Goal: Task Accomplishment & Management: Manage account settings

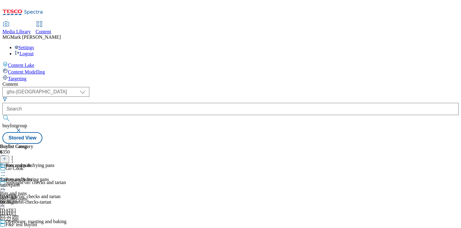
select select "ghs-[GEOGRAPHIC_DATA]"
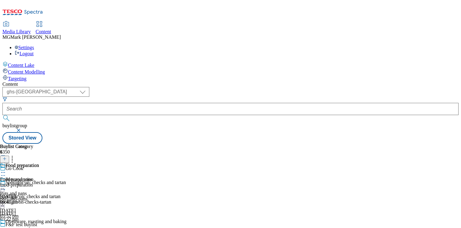
select select "evergreen"
select select "Banner"
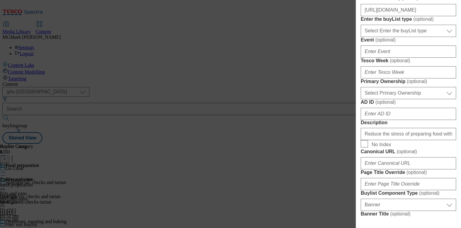
scroll to position [226, 0]
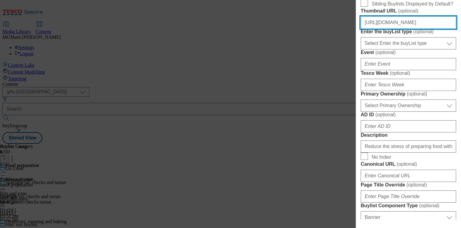
click at [396, 29] on input "https://digitalcontent.api.tesco.com/v1/media/ghs-mktg/4_Zones/GoCook/Buylist+H…" at bounding box center [408, 22] width 95 height 12
paste input "2/media/ghs-mktg/e1778226-f68e-4869-9fed-955eff2824c2/BL-GoCook-GHS-Header-225x…"
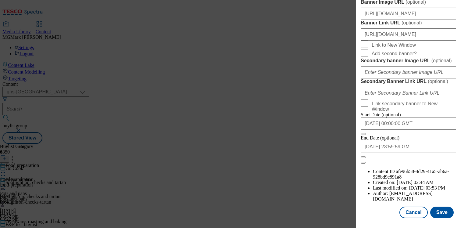
scroll to position [687, 0]
type input "[URL][DOMAIN_NAME]"
click at [439, 210] on button "Save" at bounding box center [441, 212] width 23 height 12
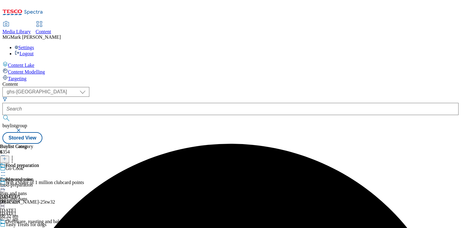
scroll to position [151, 0]
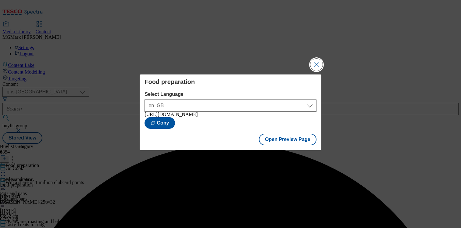
click at [315, 66] on button "Close Modal" at bounding box center [316, 65] width 12 height 12
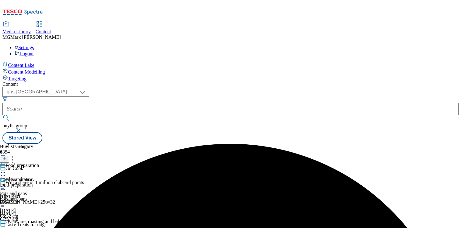
scroll to position [183, 0]
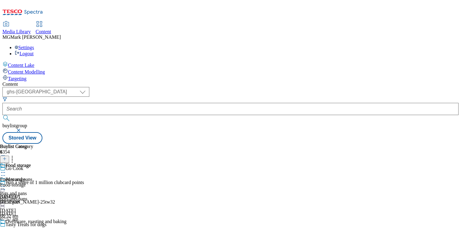
select select "evergreen"
select select "Banner"
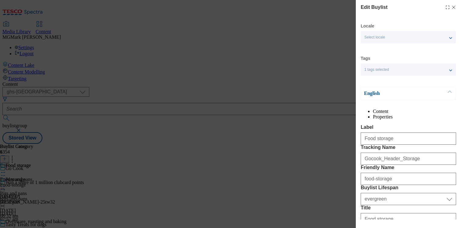
click at [300, 69] on div "Edit Buylist Locale Select locale English Welsh Tags 1 tags selected fnf market…" at bounding box center [230, 114] width 461 height 228
click at [452, 9] on icon "Modal" at bounding box center [453, 7] width 5 height 5
select select "evergreen"
select select "Banner"
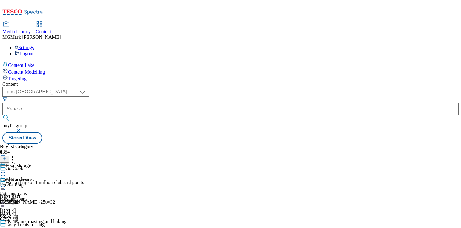
click at [66, 196] on div "pots-and-pans" at bounding box center [33, 198] width 66 height 5
click at [6, 183] on icon at bounding box center [3, 186] width 6 height 6
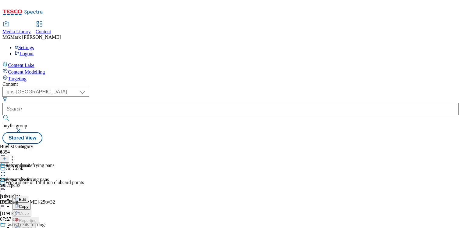
click at [28, 196] on button "Edit" at bounding box center [20, 199] width 16 height 7
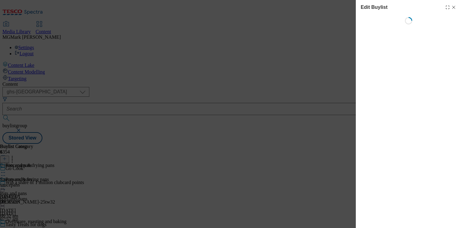
select select "evergreen"
select select "Banner"
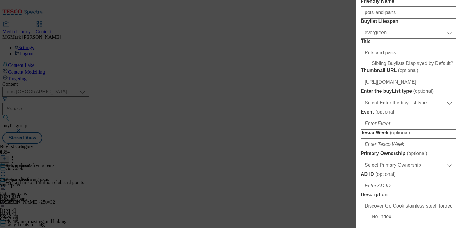
scroll to position [167, 0]
paste input "Gocook_Header_Pots"
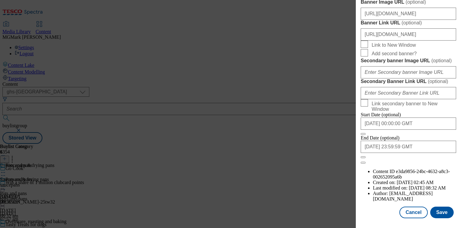
scroll to position [584, 0]
type input "Gocook_Header_Pots"
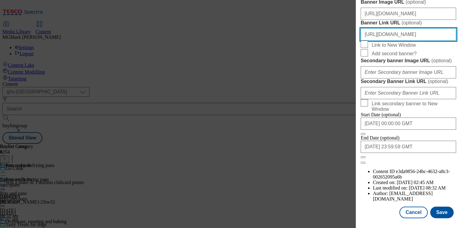
drag, startPoint x: 393, startPoint y: 121, endPoint x: 456, endPoint y: 128, distance: 63.6
click at [456, 128] on div "Edit Buylist Locale Select locale English Welsh Tags 2 tags selected fnf market…" at bounding box center [408, 109] width 105 height 219
drag, startPoint x: 397, startPoint y: 124, endPoint x: 456, endPoint y: 128, distance: 58.7
click at [456, 128] on div "Edit Buylist Locale Select locale English Welsh Tags 2 tags selected fnf market…" at bounding box center [408, 109] width 105 height 219
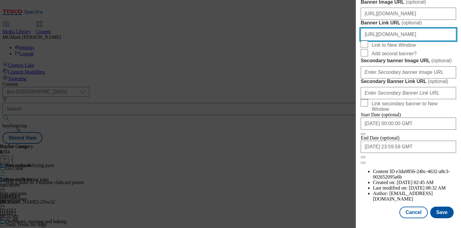
click at [452, 41] on input "[URL][DOMAIN_NAME]" at bounding box center [408, 34] width 95 height 12
paste input "Gocook_Header_Pots"
type input "https://www.tesco.com/groceries/en-GB/zone/Go-Cook?icid=Gocook_Header_Pots"
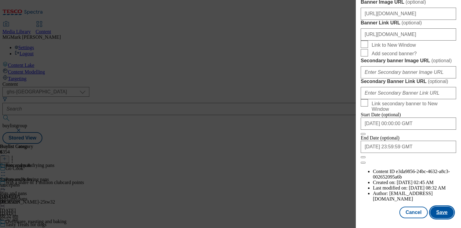
scroll to position [0, 0]
click at [446, 214] on button "Save" at bounding box center [441, 212] width 23 height 12
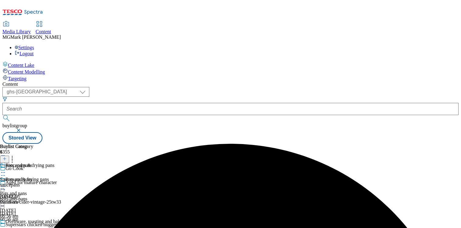
click at [6, 183] on icon at bounding box center [3, 186] width 6 height 6
click at [33, 225] on span "Preview" at bounding box center [26, 227] width 14 height 5
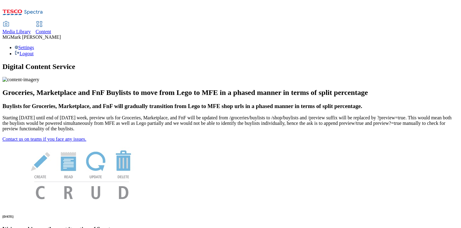
click at [31, 29] on span "Media Library" at bounding box center [16, 31] width 28 height 5
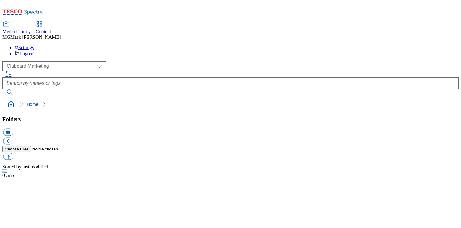
scroll to position [0, 0]
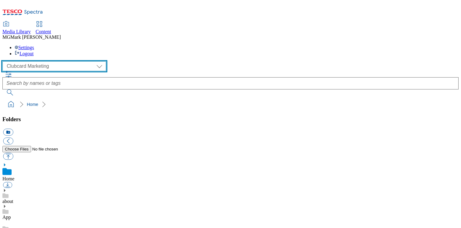
click at [60, 61] on select "Clubcard Marketing Dotcom UK FnF Stores GHS Marketing UK GHS Product UK GHS ROI…" at bounding box center [54, 66] width 104 height 10
select select "flare-ghs-mktg"
click at [4, 61] on select "Clubcard Marketing Dotcom UK FnF Stores GHS Marketing UK GHS Product UK GHS ROI…" at bounding box center [54, 66] width 104 height 10
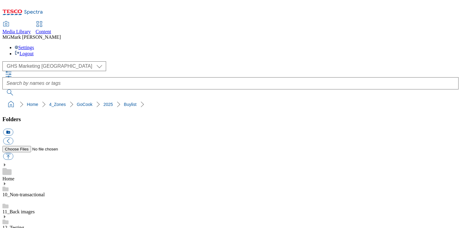
scroll to position [16, 0]
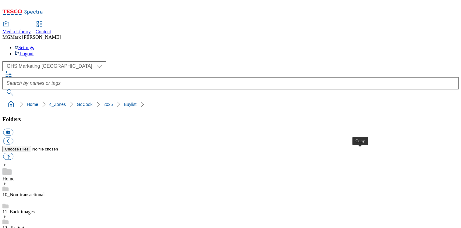
select select "flare-ghs-mktg"
click at [51, 29] on span "Content" at bounding box center [44, 31] width 16 height 5
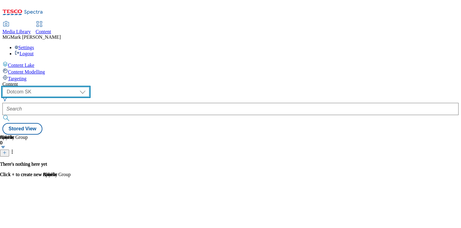
click at [89, 87] on select "Dotcom CZ Dotcom SK ghs-roi ghs-uk Phones [GEOGRAPHIC_DATA]" at bounding box center [45, 92] width 87 height 10
select select "ghs-[GEOGRAPHIC_DATA]"
click at [79, 87] on select "Dotcom CZ Dotcom SK ghs-roi ghs-uk Phones [GEOGRAPHIC_DATA]" at bounding box center [45, 92] width 87 height 10
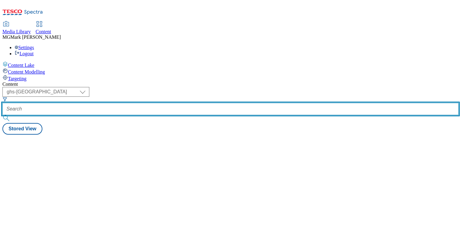
click at [149, 103] on input "text" at bounding box center [230, 109] width 456 height 12
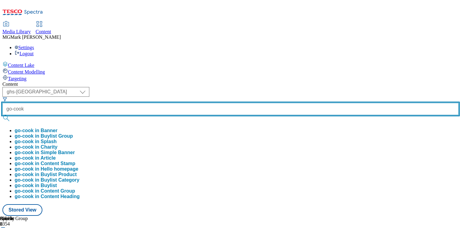
type input "go-cook"
click at [2, 115] on button "submit" at bounding box center [6, 118] width 9 height 6
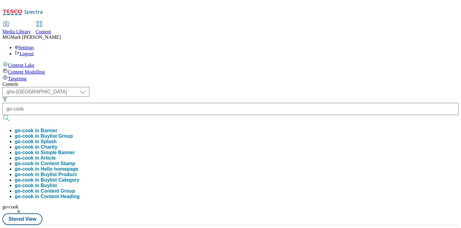
click at [273, 87] on div "( optional ) Dotcom CZ Dotcom SK ghs-roi ghs-[GEOGRAPHIC_DATA] Phones [GEOGRAPH…" at bounding box center [230, 156] width 456 height 138
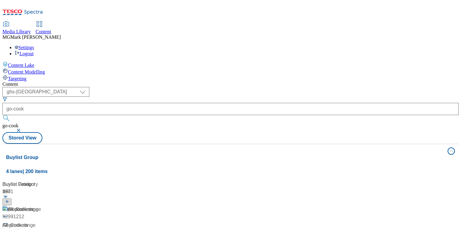
click at [111, 206] on div "Go Cook range Go Cook range / go-cook [DATE] 02:43 am" at bounding box center [56, 232] width 109 height 52
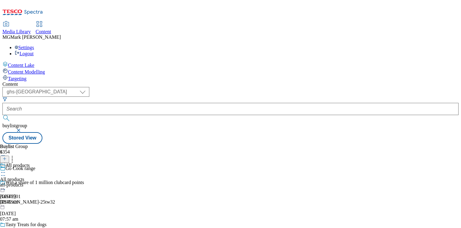
click at [30, 163] on div "All products All products all-products [DATE] 02:45 am" at bounding box center [15, 184] width 30 height 42
click at [30, 196] on div "all-products" at bounding box center [15, 198] width 30 height 5
click at [101, 199] on div "[PERSON_NAME]-25tw32" at bounding box center [50, 201] width 101 height 5
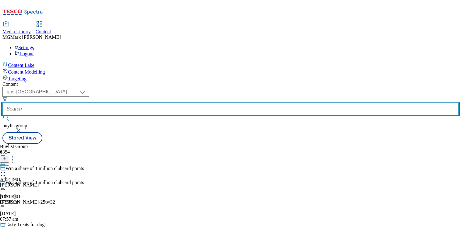
click at [145, 103] on input "text" at bounding box center [230, 109] width 456 height 12
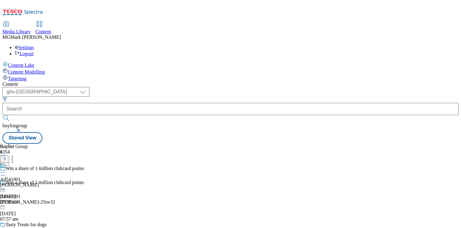
click at [22, 128] on button "button" at bounding box center [19, 130] width 6 height 4
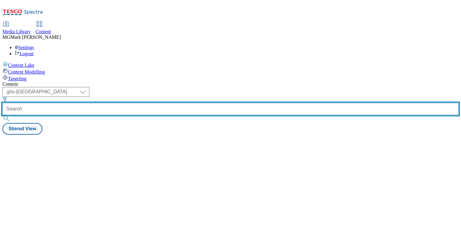
click at [156, 103] on input "text" at bounding box center [230, 109] width 456 height 12
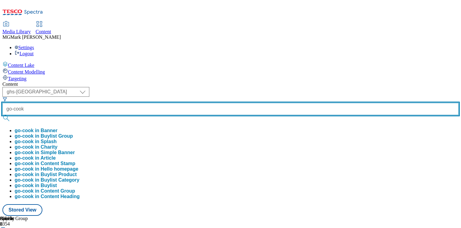
type input "go-cook"
click at [2, 115] on button "submit" at bounding box center [6, 118] width 9 height 6
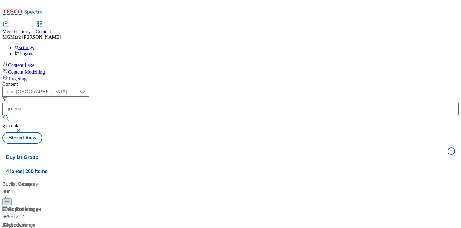
click at [111, 206] on div "Go Cook range Go Cook range / go-cook [DATE] 02:43 am" at bounding box center [56, 232] width 109 height 52
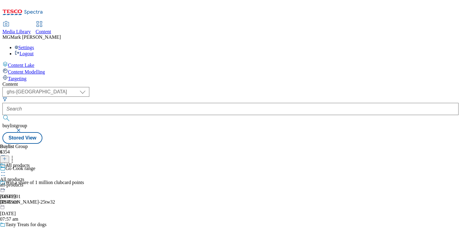
click at [30, 163] on div "All products All products all-products [DATE] 02:45 am" at bounding box center [15, 184] width 30 height 42
click at [33, 163] on div "All products All products all-products [DATE] 02:45 am" at bounding box center [16, 184] width 33 height 42
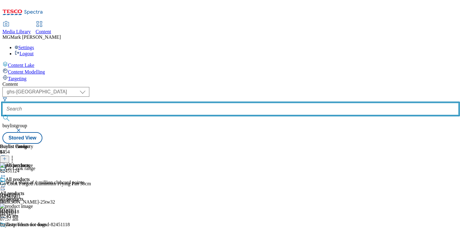
click at [157, 103] on input "text" at bounding box center [230, 109] width 456 height 12
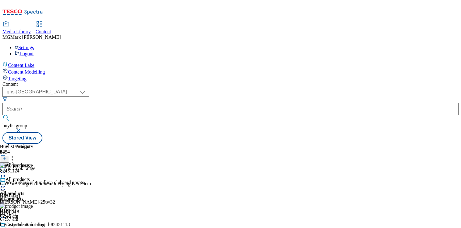
click at [22, 128] on button "button" at bounding box center [19, 130] width 6 height 4
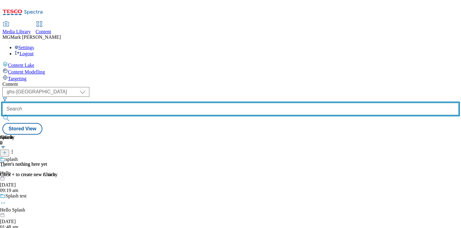
click at [165, 103] on input "text" at bounding box center [230, 109] width 456 height 12
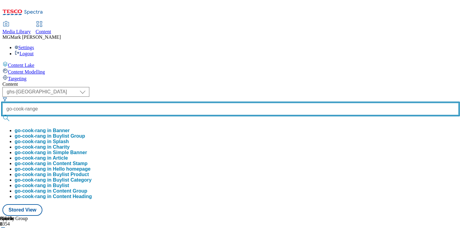
type input "go-cook-range"
click at [2, 115] on button "submit" at bounding box center [6, 118] width 9 height 6
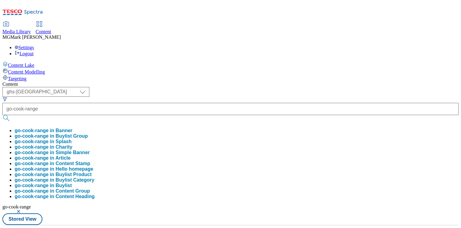
click at [262, 87] on div "( optional ) Dotcom CZ Dotcom SK ghs-roi ghs-[GEOGRAPHIC_DATA] Phones [GEOGRAPH…" at bounding box center [230, 156] width 456 height 138
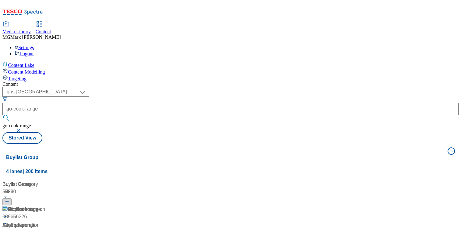
scroll to position [48, 0]
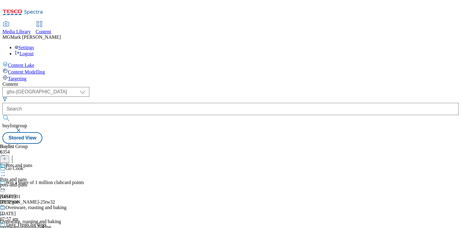
click at [66, 182] on div "pots-and-pans" at bounding box center [33, 184] width 66 height 5
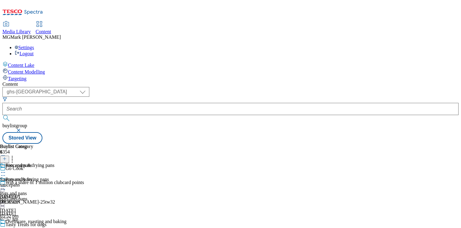
click at [6, 183] on icon at bounding box center [3, 186] width 6 height 6
click at [28, 196] on button "Edit" at bounding box center [20, 199] width 16 height 7
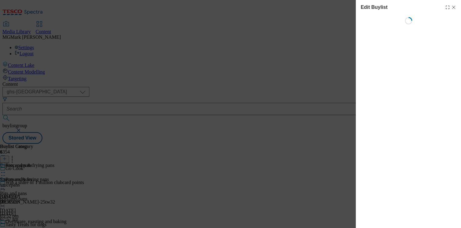
select select "evergreen"
select select "Banner"
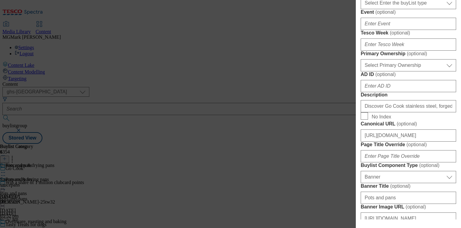
scroll to position [275, 0]
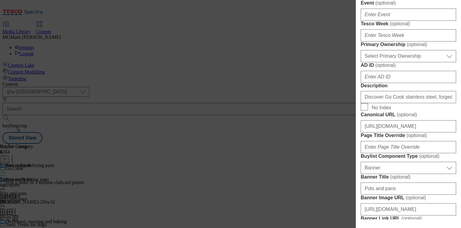
paste input "aea20fbc-30a6-4c53-a4f6-728697ebcddd/BL-GoCook-GHS-Header-225x225-1"
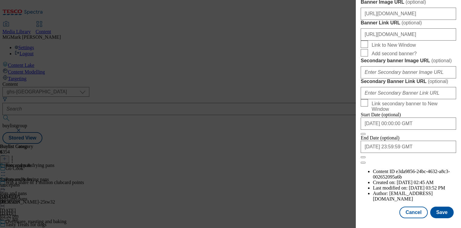
scroll to position [687, 0]
type input "[URL][DOMAIN_NAME]"
click at [438, 214] on button "Save" at bounding box center [441, 212] width 23 height 12
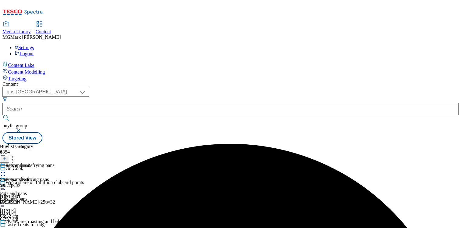
click at [66, 177] on div "Pots and pans" at bounding box center [33, 184] width 66 height 14
click at [6, 183] on icon at bounding box center [3, 186] width 6 height 6
click at [33, 225] on span "Preview" at bounding box center [26, 227] width 14 height 5
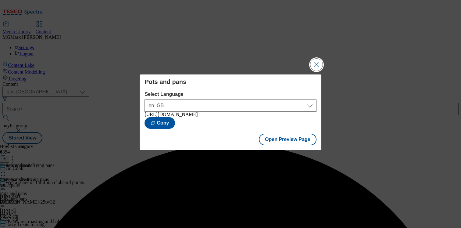
click at [320, 59] on button "Close Modal" at bounding box center [316, 65] width 12 height 12
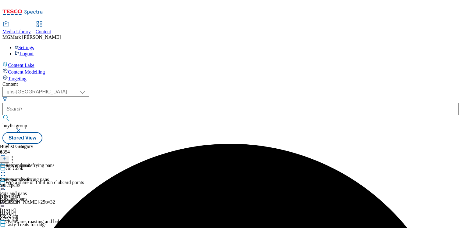
click at [66, 219] on div "Ovenware, roasting and baking" at bounding box center [33, 226] width 66 height 14
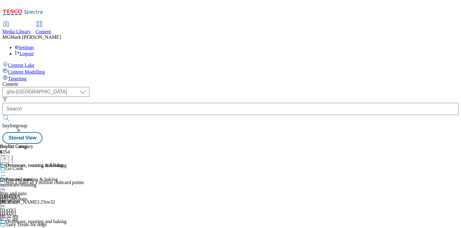
click at [6, 225] on icon at bounding box center [3, 228] width 6 height 6
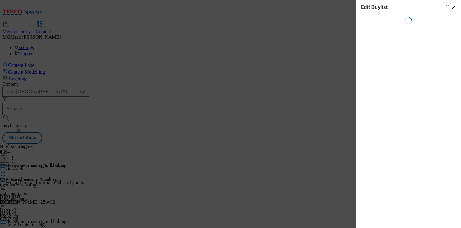
select select "evergreen"
select select "Banner"
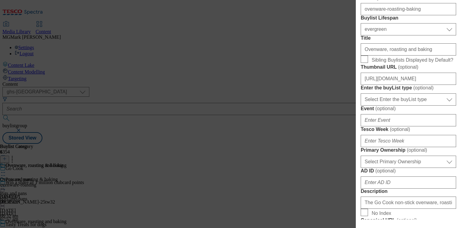
scroll to position [202, 0]
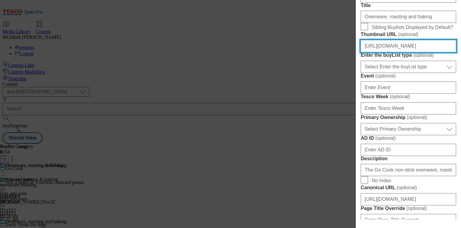
click at [372, 52] on input "[URL][DOMAIN_NAME]" at bounding box center [408, 46] width 95 height 12
paste input "15f58e5-bfb7-4150-85e3-45ba25db2774/BL-GoCook-GHS-Header-225x225-3"
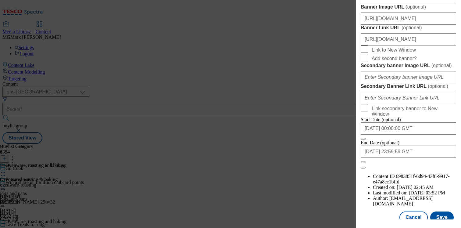
scroll to position [687, 0]
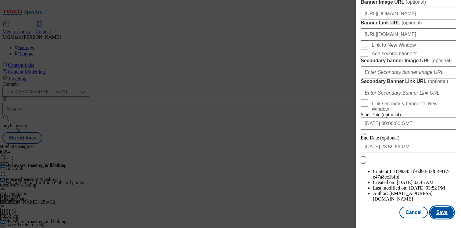
type input "[URL][DOMAIN_NAME]"
click at [438, 215] on button "Save" at bounding box center [441, 212] width 23 height 12
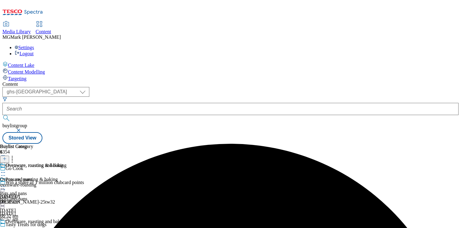
click at [6, 225] on icon at bounding box center [3, 228] width 6 height 6
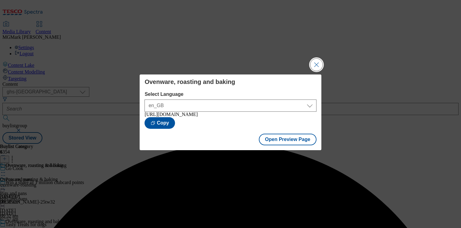
click at [317, 67] on button "Close Modal" at bounding box center [316, 65] width 12 height 12
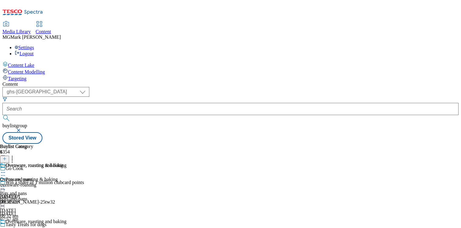
scroll to position [148, 0]
select select "evergreen"
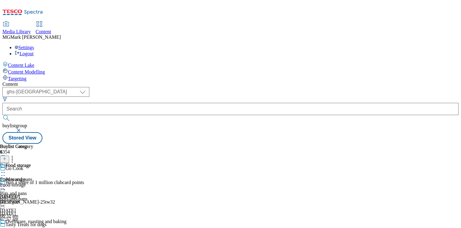
select select "Banner"
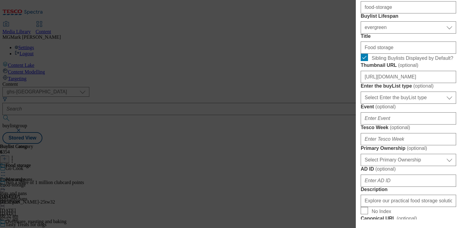
scroll to position [195, 0]
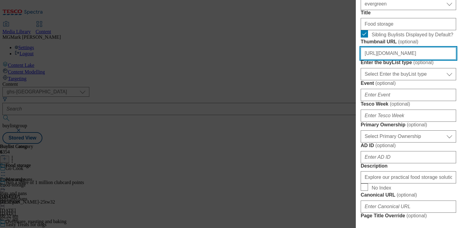
click at [388, 59] on input "[URL][DOMAIN_NAME]" at bounding box center [408, 53] width 95 height 12
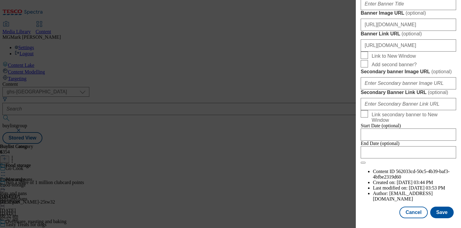
scroll to position [687, 0]
click at [436, 213] on button "Save" at bounding box center [441, 212] width 23 height 12
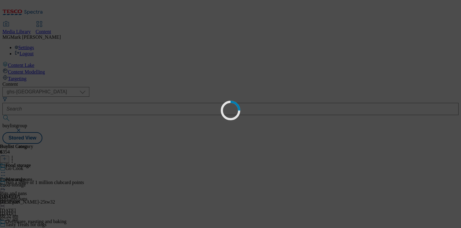
scroll to position [0, 0]
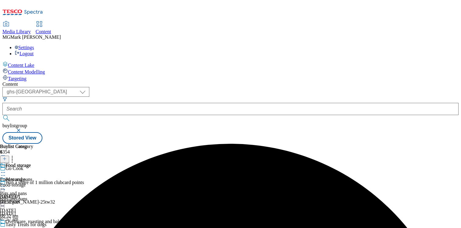
click at [6, 169] on icon at bounding box center [3, 172] width 6 height 6
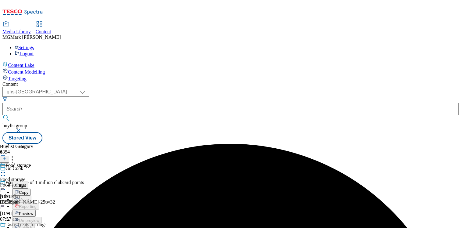
click at [33, 211] on span "Preview" at bounding box center [26, 213] width 14 height 5
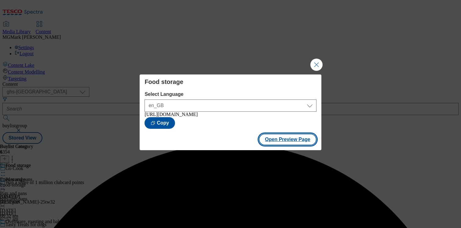
click at [296, 144] on button "Open Preview Page" at bounding box center [288, 140] width 58 height 12
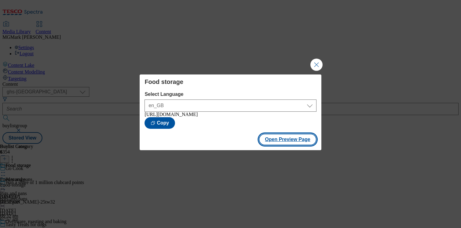
click at [289, 145] on button "Open Preview Page" at bounding box center [288, 140] width 58 height 12
click at [319, 63] on button "Close Modal" at bounding box center [316, 65] width 12 height 12
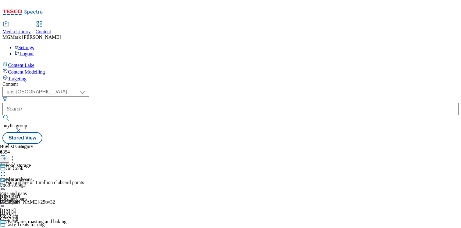
scroll to position [41, 0]
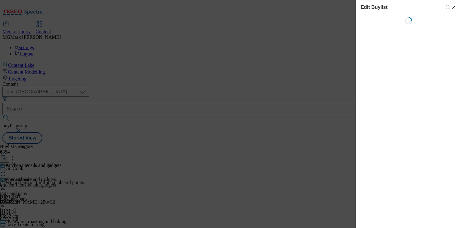
select select "evergreen"
select select "Banner"
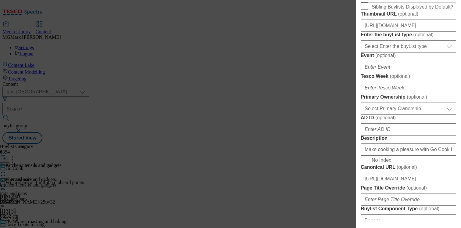
scroll to position [228, 0]
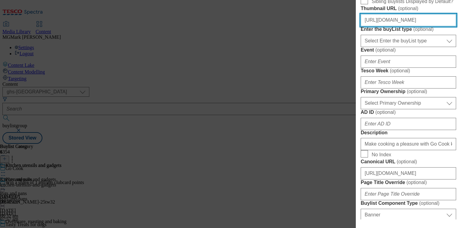
click at [390, 26] on input "[URL][DOMAIN_NAME]" at bounding box center [408, 20] width 95 height 12
paste input "2/media/ghs-mktg/b9559783-b423-4c7a-911a-a3e28aa1843c"
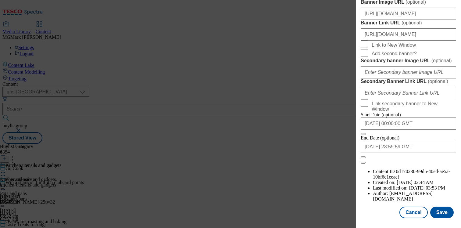
scroll to position [687, 0]
type input "[URL][DOMAIN_NAME]"
click at [437, 213] on button "Save" at bounding box center [441, 212] width 23 height 12
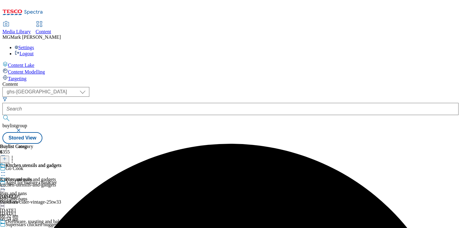
scroll to position [41, 0]
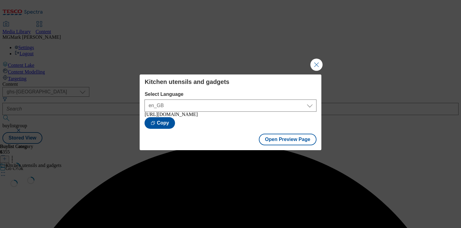
scroll to position [0, 0]
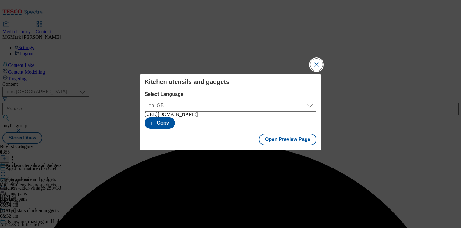
click at [316, 68] on button "Close Modal" at bounding box center [316, 65] width 12 height 12
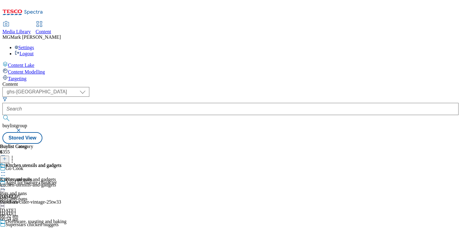
scroll to position [62, 0]
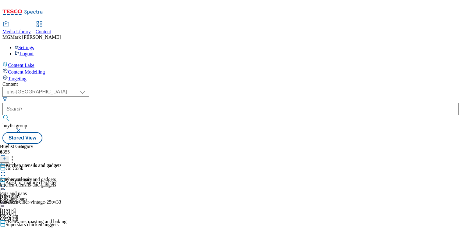
click at [6, 225] on icon at bounding box center [3, 228] width 6 height 6
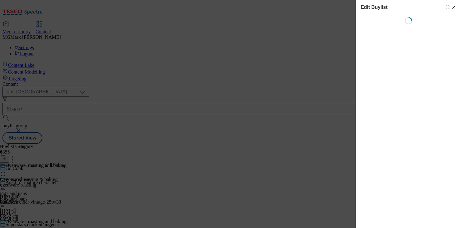
select select "evergreen"
select select "Banner"
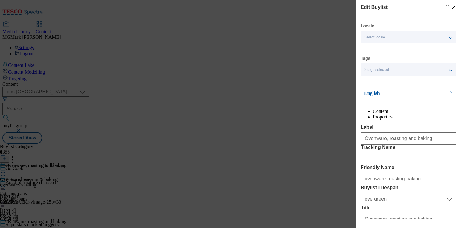
click at [386, 165] on div "." at bounding box center [408, 157] width 95 height 15
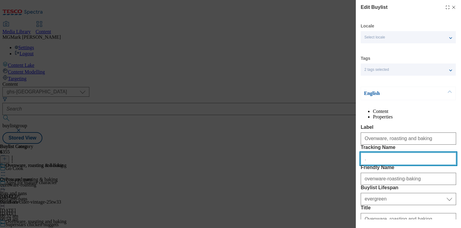
click at [386, 165] on input "." at bounding box center [408, 158] width 95 height 12
paste input "Gocook_Header_Oven"
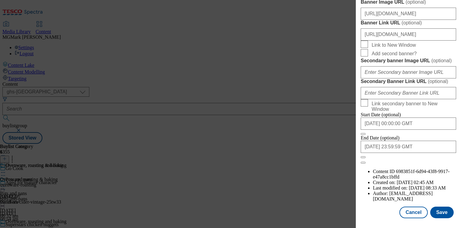
scroll to position [532, 0]
type input "Gocook_Header_Oven"
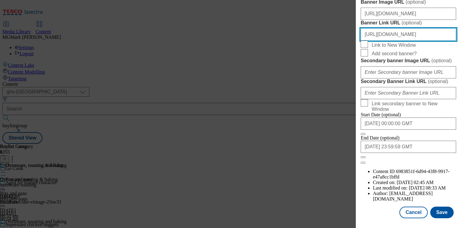
scroll to position [0, 10]
drag, startPoint x: 386, startPoint y: 174, endPoint x: 456, endPoint y: 173, distance: 69.5
click at [456, 173] on div "Edit Buylist Locale Select locale English Welsh Tags 2 tags selected fnf market…" at bounding box center [408, 109] width 105 height 219
click at [449, 41] on input "[URL][DOMAIN_NAME]" at bounding box center [408, 34] width 95 height 12
paste input "Gocook_Header_Oven"
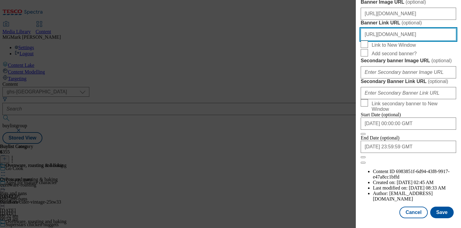
scroll to position [687, 0]
type input "[URL][DOMAIN_NAME]"
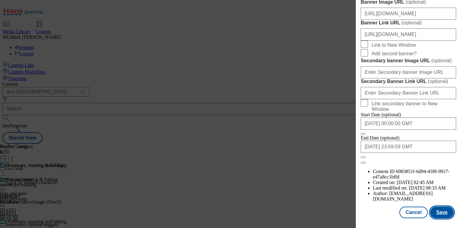
scroll to position [0, 0]
click at [439, 210] on button "Save" at bounding box center [441, 212] width 23 height 12
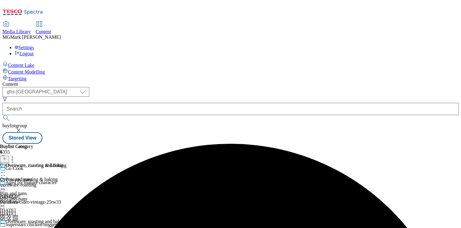
click at [6, 225] on icon at bounding box center [3, 228] width 6 height 6
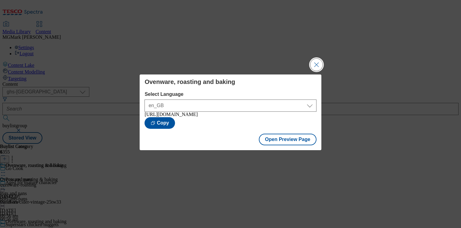
click at [318, 61] on button "Close Modal" at bounding box center [316, 65] width 12 height 12
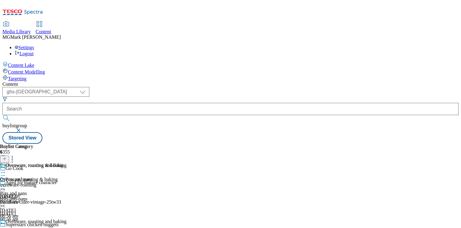
scroll to position [55, 0]
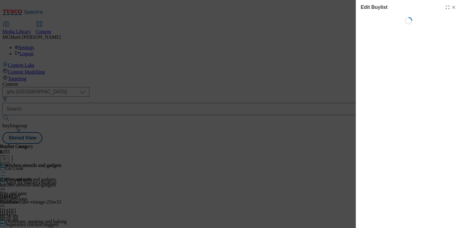
select select "evergreen"
select select "Banner"
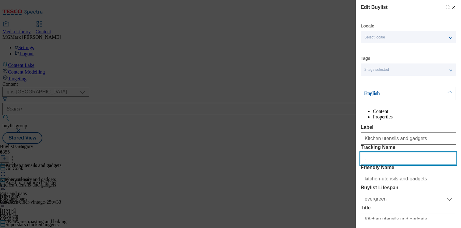
click at [388, 165] on input "." at bounding box center [408, 158] width 95 height 12
paste input "Gocook_Utensils"
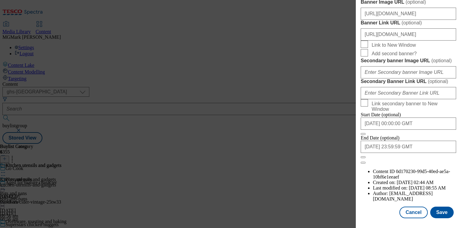
scroll to position [590, 0]
type input "Gocook_Utensils"
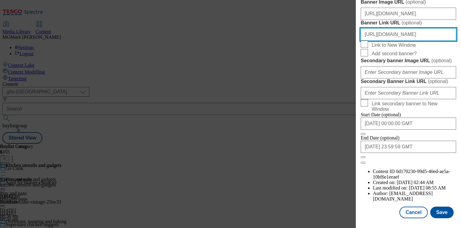
scroll to position [0, 10]
drag, startPoint x: 413, startPoint y: 118, endPoint x: 456, endPoint y: 116, distance: 43.1
click at [456, 116] on div "Edit Buylist Locale Select locale English Welsh Tags 2 tags selected fnf market…" at bounding box center [408, 109] width 105 height 219
click at [452, 41] on input "[URL][DOMAIN_NAME]" at bounding box center [408, 34] width 95 height 12
paste input "Gocook_Utensils"
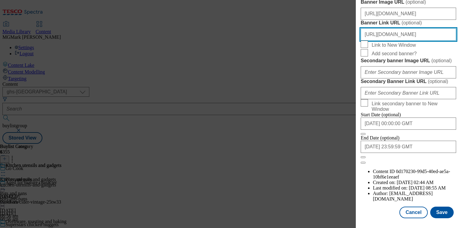
scroll to position [687, 0]
type input "[URL][DOMAIN_NAME]"
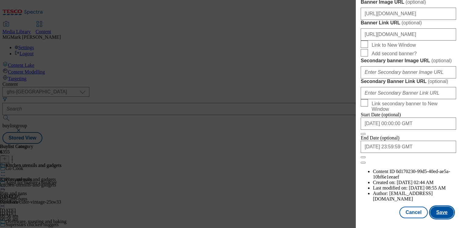
click at [442, 213] on button "Save" at bounding box center [441, 212] width 23 height 12
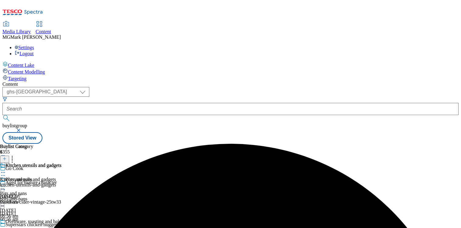
scroll to position [87, 0]
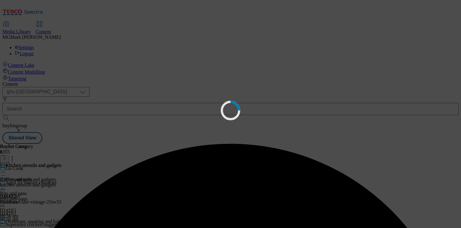
scroll to position [0, 0]
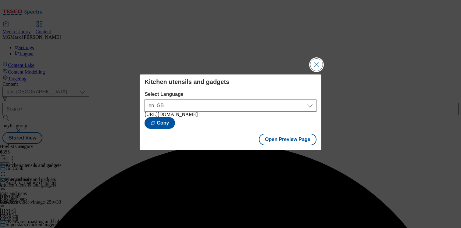
click at [318, 61] on button "Close Modal" at bounding box center [316, 65] width 12 height 12
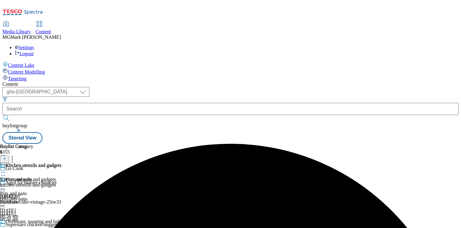
scroll to position [108, 0]
select select "evergreen"
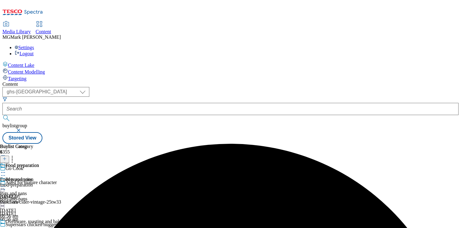
select select "Banner"
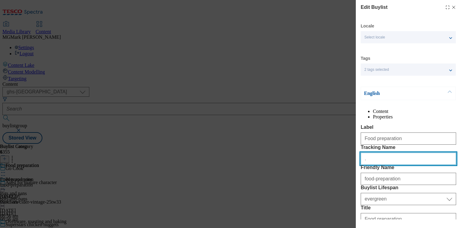
click at [382, 165] on input "." at bounding box center [408, 158] width 95 height 12
paste input "Gocook_Prep"
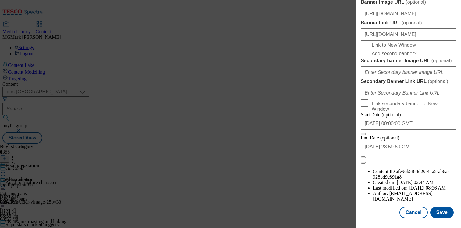
scroll to position [556, 0]
type input "Gocook_Prep"
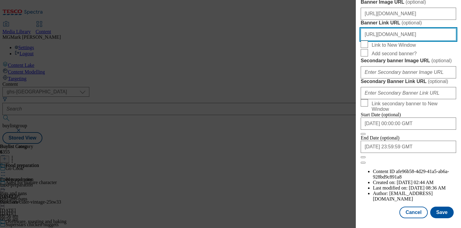
scroll to position [0, 10]
drag, startPoint x: 413, startPoint y: 153, endPoint x: 456, endPoint y: 156, distance: 43.4
click at [456, 156] on div "Edit Buylist Locale Select locale English Welsh Tags 2 tags selected fnf market…" at bounding box center [408, 109] width 105 height 219
click at [450, 41] on input "[URL][DOMAIN_NAME]" at bounding box center [408, 34] width 95 height 12
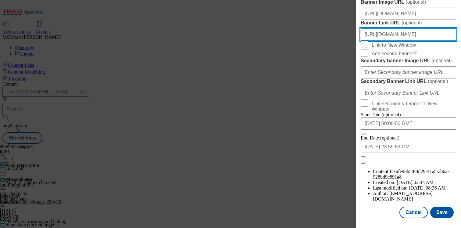
paste input "Gocook_Prep"
type input "[URL][DOMAIN_NAME]"
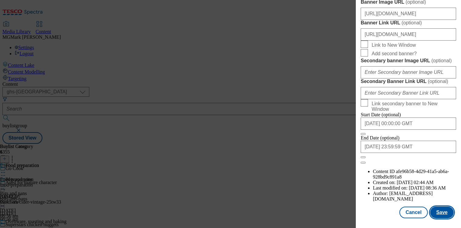
click at [438, 213] on button "Save" at bounding box center [441, 212] width 23 height 12
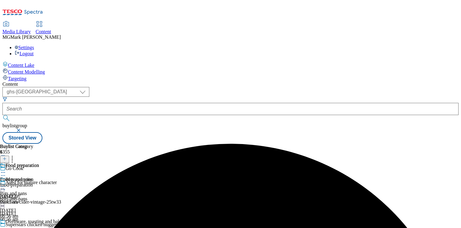
scroll to position [183, 0]
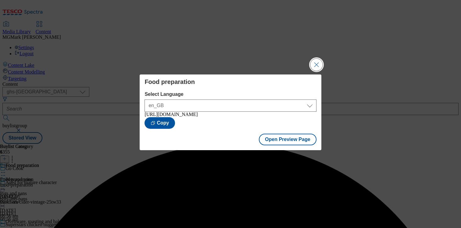
click at [316, 62] on button "Close Modal" at bounding box center [316, 65] width 12 height 12
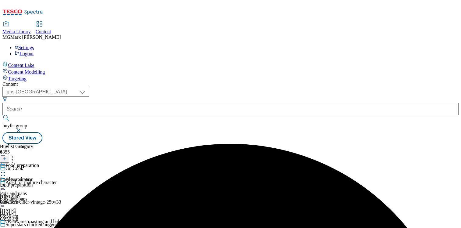
scroll to position [62, 0]
select select "evergreen"
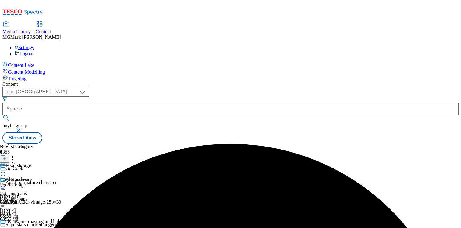
select select "Banner"
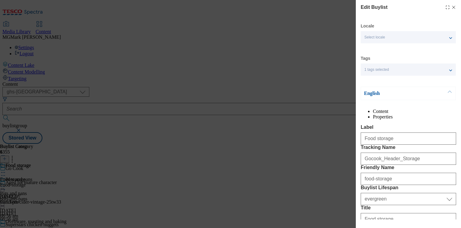
click at [452, 7] on icon "Modal" at bounding box center [453, 7] width 5 height 5
select select "evergreen"
select select "Banner"
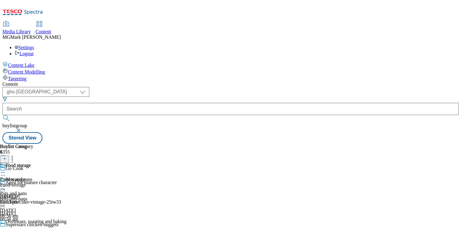
scroll to position [183, 0]
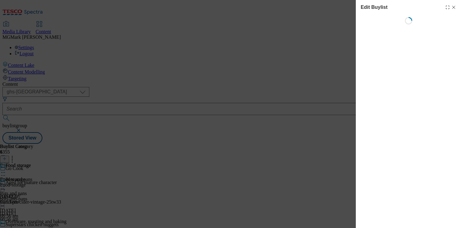
scroll to position [0, 0]
select select "evergreen"
select select "Banner"
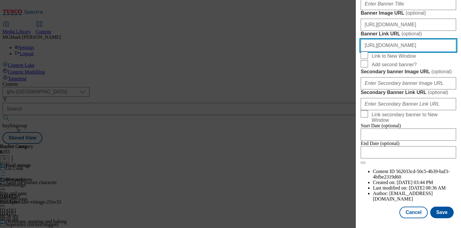
scroll to position [0, 10]
drag, startPoint x: 407, startPoint y: 128, endPoint x: 456, endPoint y: 130, distance: 48.6
click at [456, 130] on div "Edit Buylist Locale Select locale English Welsh Tags 1 tags selected fnf market…" at bounding box center [408, 109] width 105 height 219
click at [451, 52] on input "[URL][DOMAIN_NAME]" at bounding box center [408, 45] width 95 height 12
paste input "Gocook_Storage"
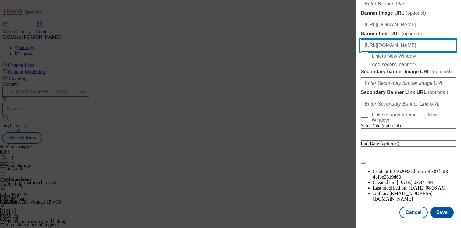
scroll to position [687, 0]
type input "[URL][DOMAIN_NAME]"
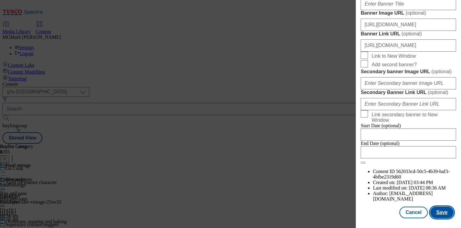
click at [441, 217] on button "Save" at bounding box center [441, 212] width 23 height 12
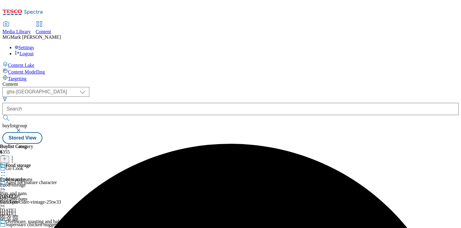
scroll to position [62, 0]
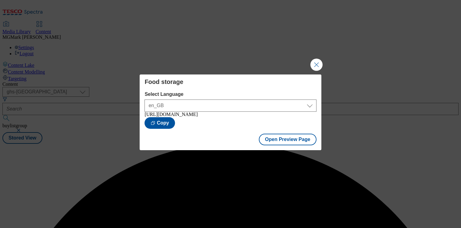
scroll to position [0, 0]
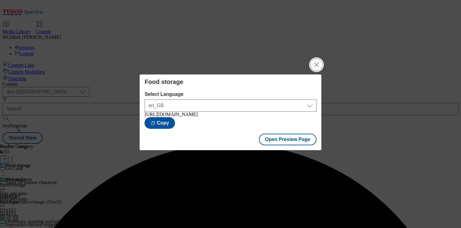
click at [316, 68] on button "Close Modal" at bounding box center [316, 65] width 12 height 12
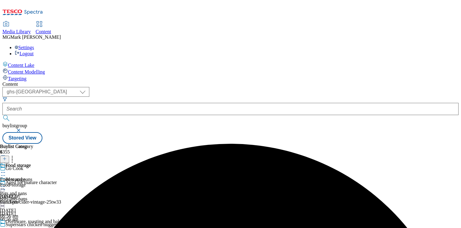
scroll to position [62, 0]
select select "evergreen"
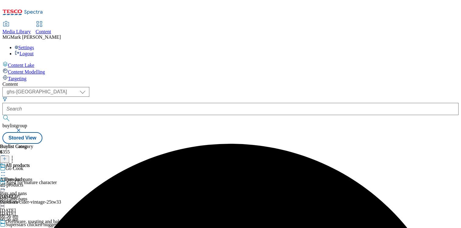
select select "Banner"
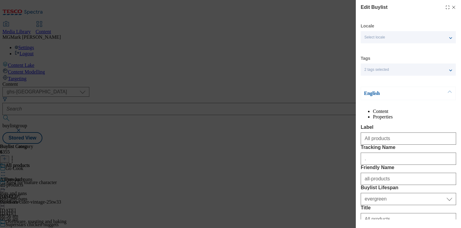
click at [394, 165] on div "Tracking Name ." at bounding box center [408, 155] width 95 height 20
click at [394, 165] on div "." at bounding box center [408, 157] width 95 height 15
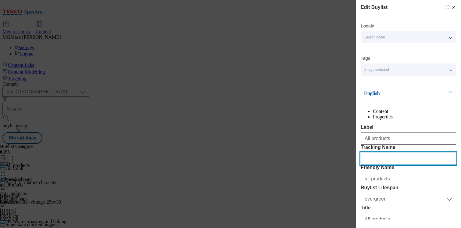
click at [386, 165] on input "." at bounding box center [408, 158] width 95 height 12
paste input "Gocook_All"
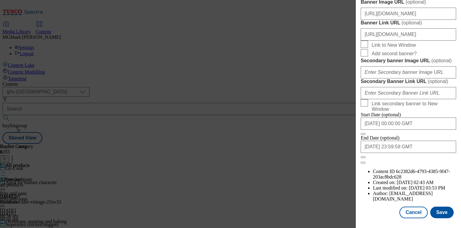
scroll to position [633, 0]
type input "Gocook_All"
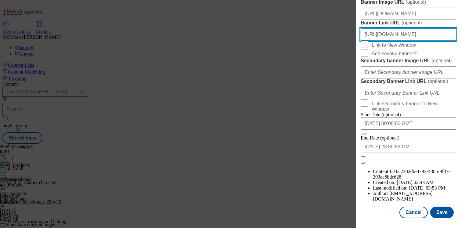
scroll to position [0, 10]
drag, startPoint x: 397, startPoint y: 75, endPoint x: 456, endPoint y: 76, distance: 59.2
click at [456, 76] on div "Edit Buylist Locale Select locale English Welsh Tags 2 tags selected fnf market…" at bounding box center [408, 109] width 105 height 219
click at [450, 41] on input "[URL][DOMAIN_NAME]" at bounding box center [408, 34] width 95 height 12
paste input "Gocook_All"
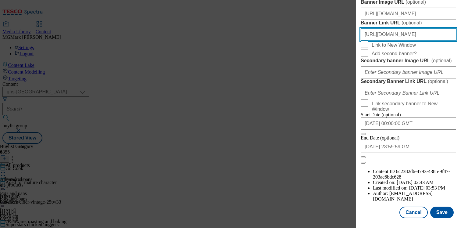
scroll to position [687, 0]
type input "[URL][DOMAIN_NAME]"
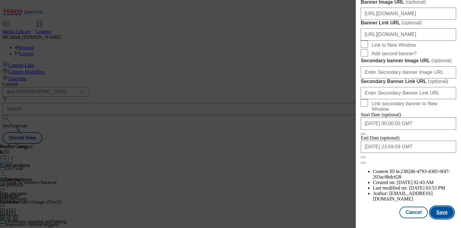
click at [441, 214] on button "Save" at bounding box center [441, 212] width 23 height 12
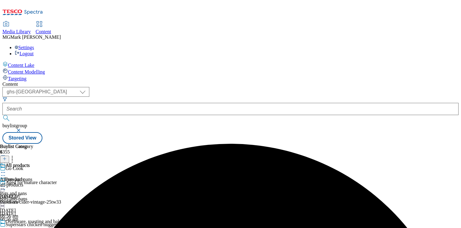
scroll to position [183, 0]
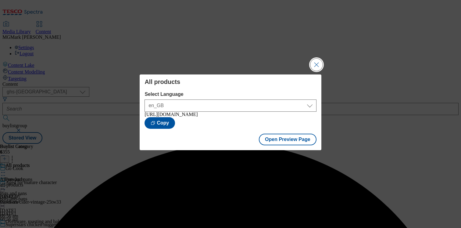
scroll to position [0, 0]
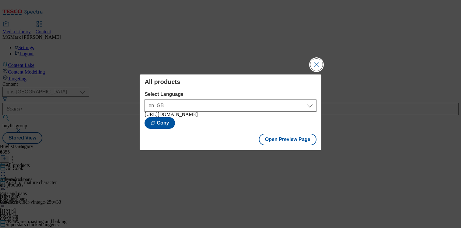
click at [320, 64] on button "Close Modal" at bounding box center [316, 65] width 12 height 12
